Goal: Entertainment & Leisure: Browse casually

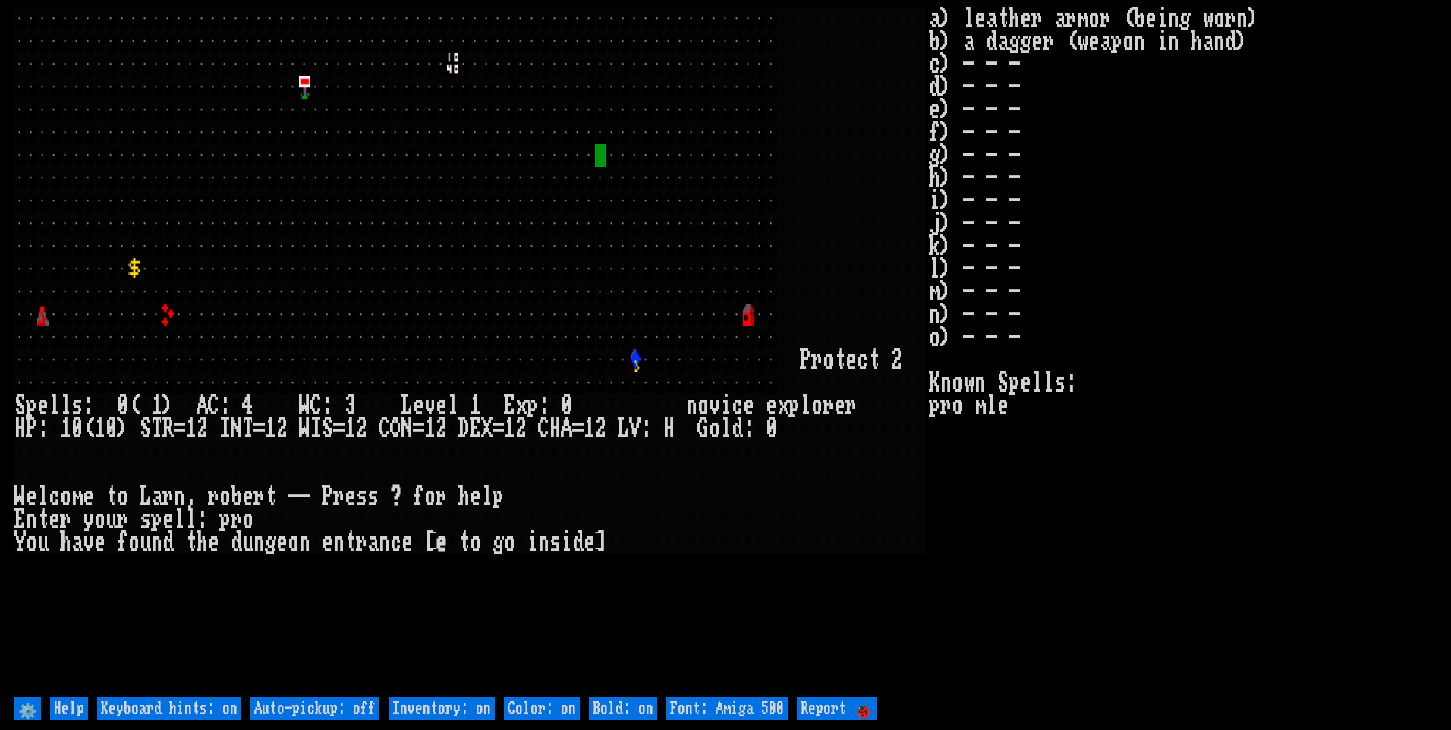
click at [343, 703] on off "Auto-pickup: off" at bounding box center [314, 709] width 129 height 23
type off "Auto-pickup: on"
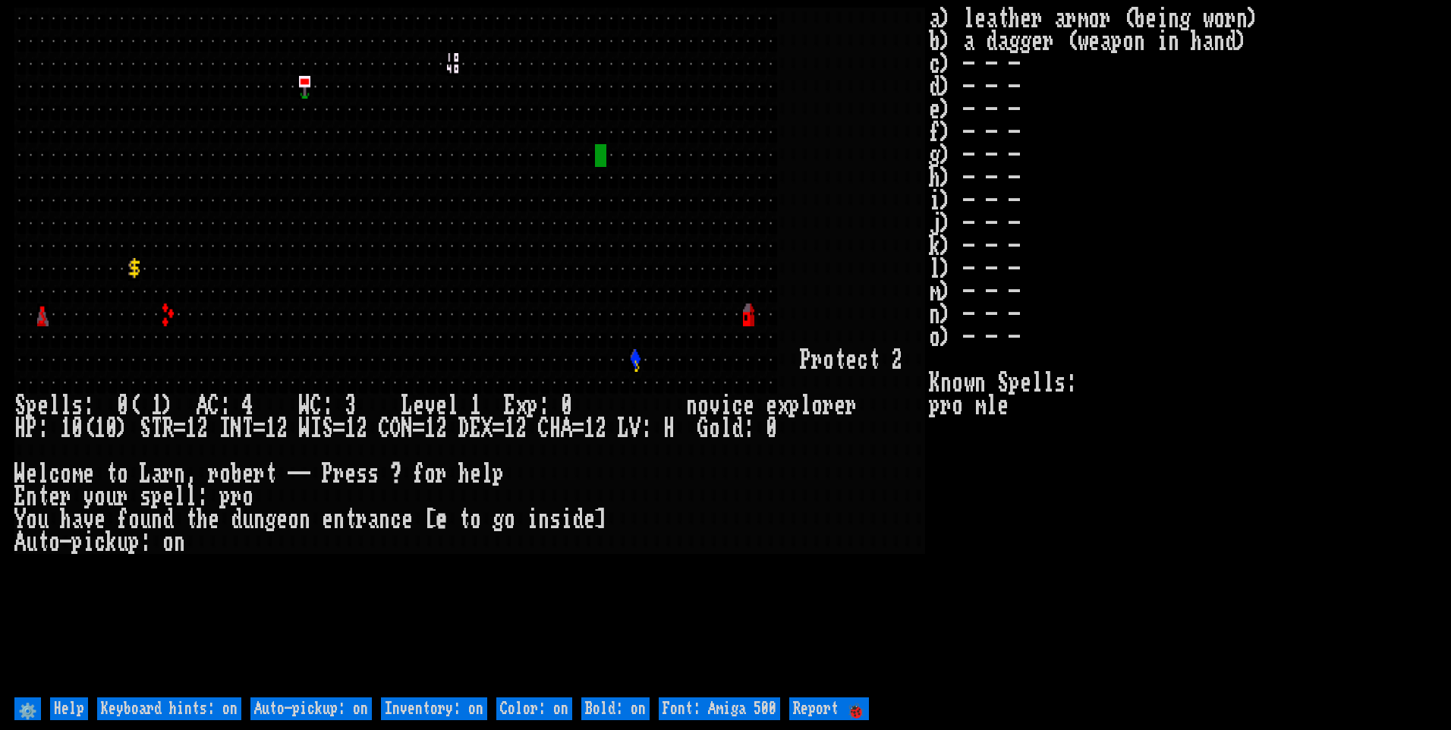
click at [451, 704] on on "Inventory: on" at bounding box center [434, 709] width 106 height 23
type on "Inventory: off"
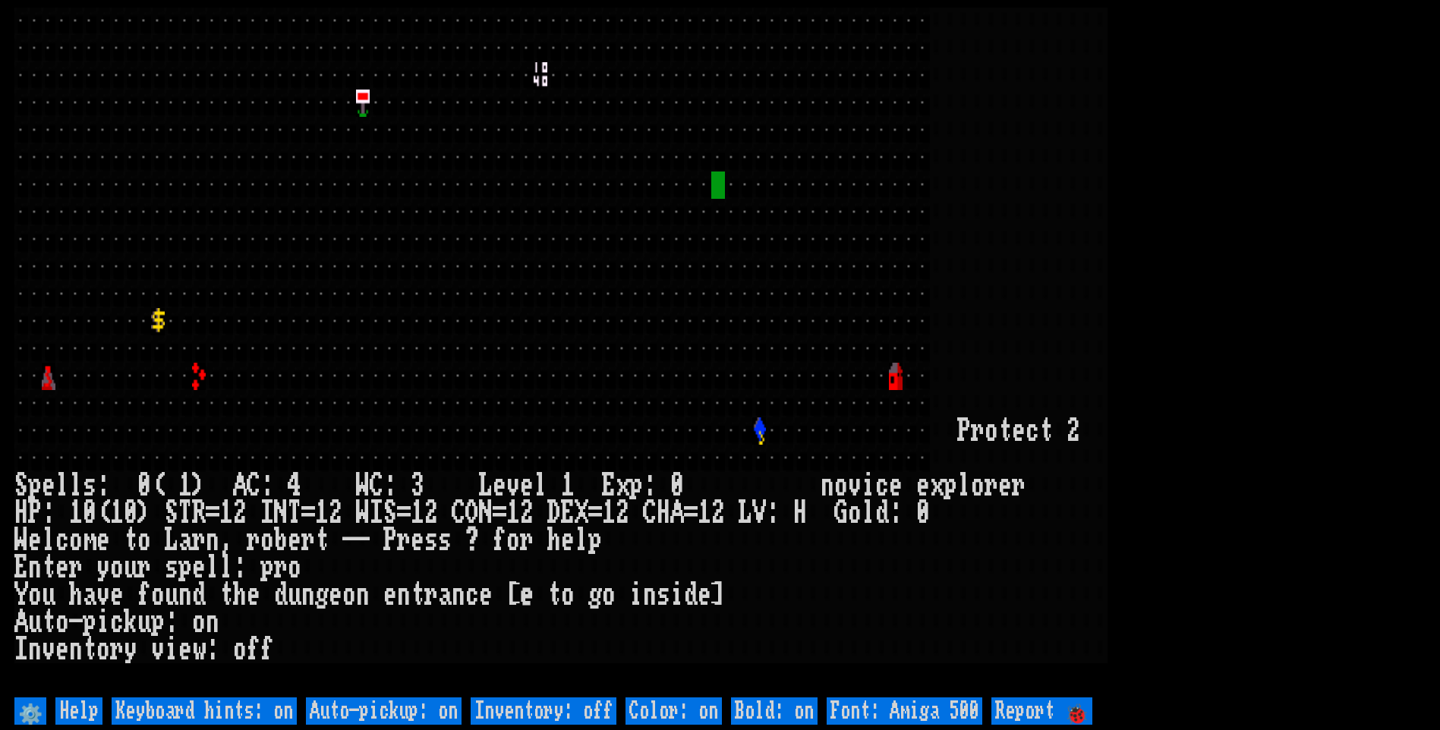
click at [947, 707] on 500 "Font: Amiga 500" at bounding box center [905, 711] width 156 height 27
type 500 "Font: Amiga 1200"
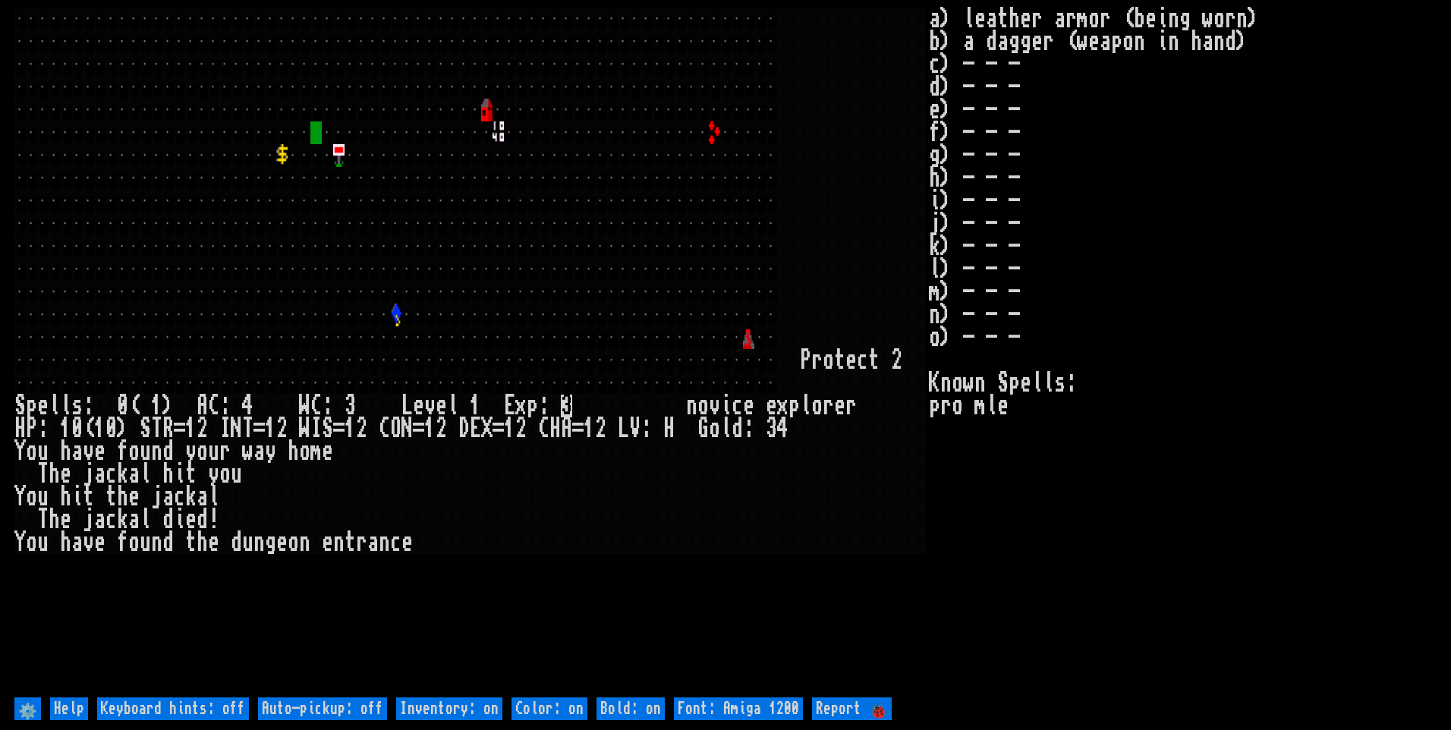
drag, startPoint x: 351, startPoint y: 706, endPoint x: 396, endPoint y: 728, distance: 49.9
click at [354, 706] on off "Auto-pickup: off" at bounding box center [322, 709] width 129 height 23
type off "Auto-pickup: on"
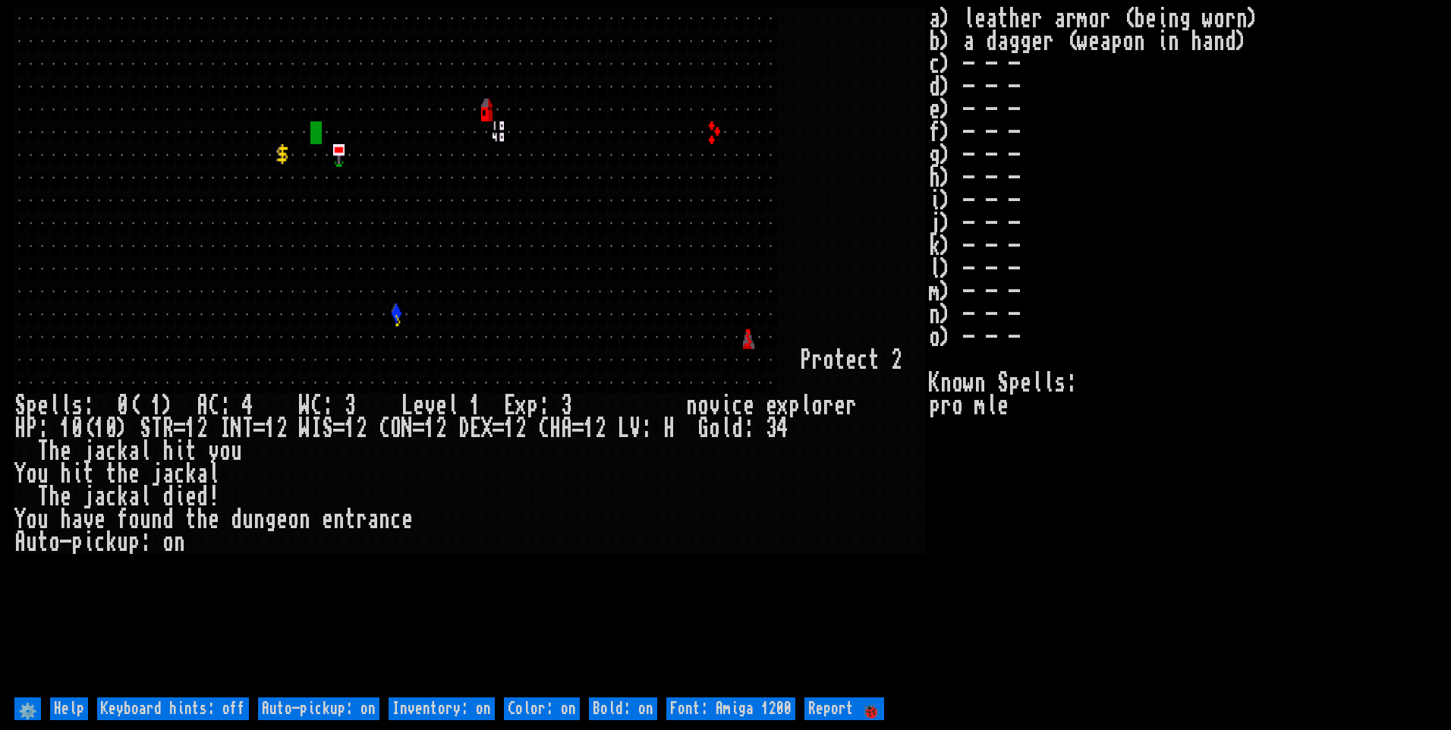
drag, startPoint x: 451, startPoint y: 707, endPoint x: 476, endPoint y: 707, distance: 25.1
click at [454, 707] on on "Inventory: on" at bounding box center [442, 709] width 106 height 23
type on "Inventory: off"
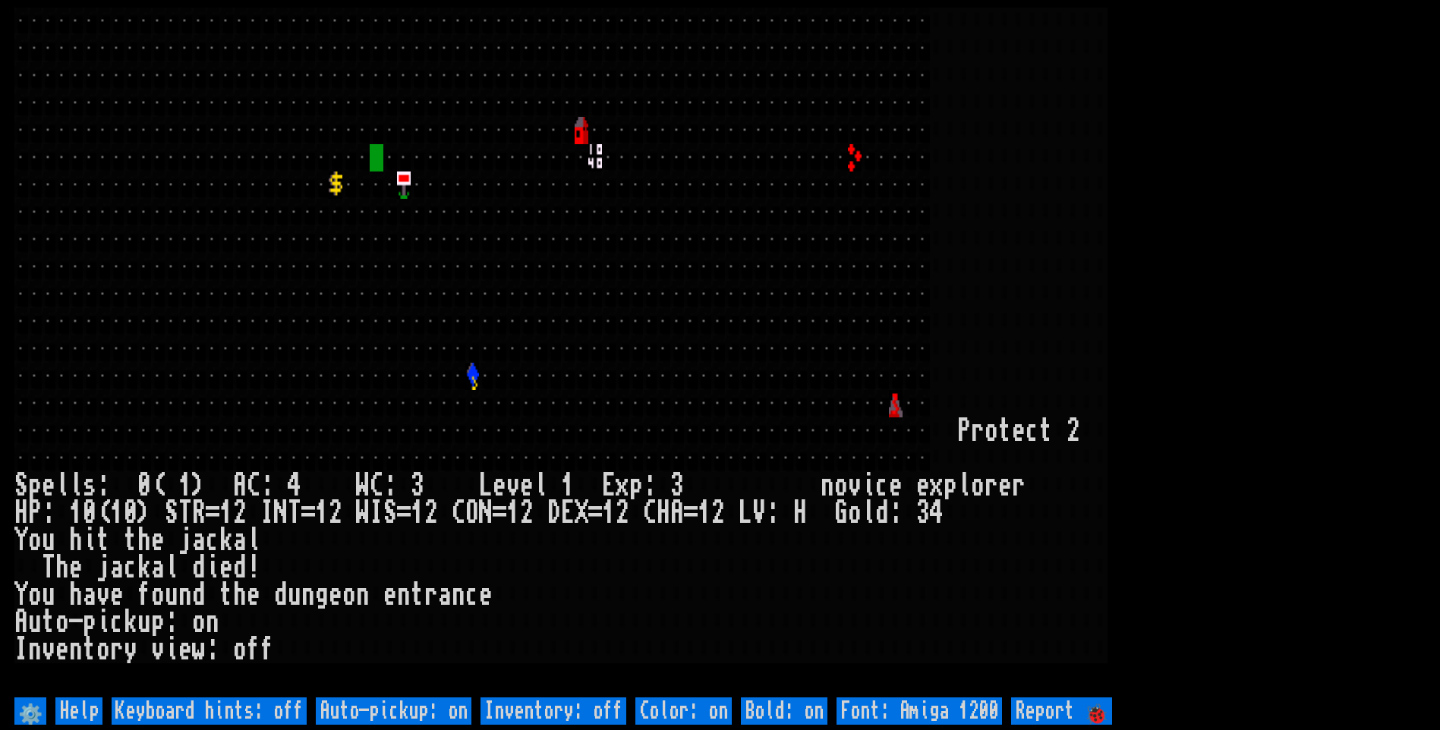
click at [1309, 308] on larn at bounding box center [719, 351] width 1411 height 686
